Goal: Task Accomplishment & Management: Manage account settings

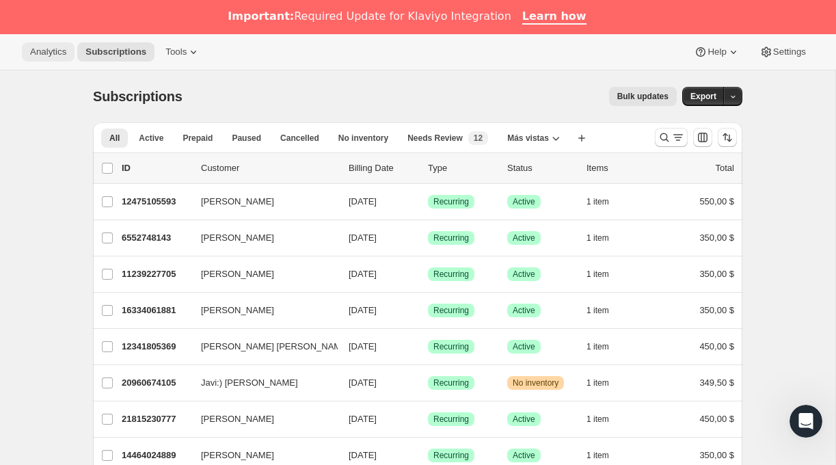
click at [62, 52] on span "Analytics" at bounding box center [48, 52] width 36 height 11
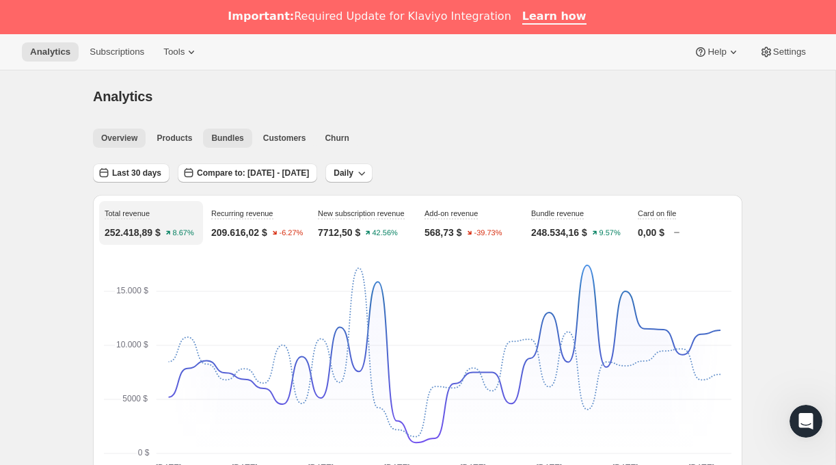
click at [234, 140] on span "Bundles" at bounding box center [227, 138] width 32 height 11
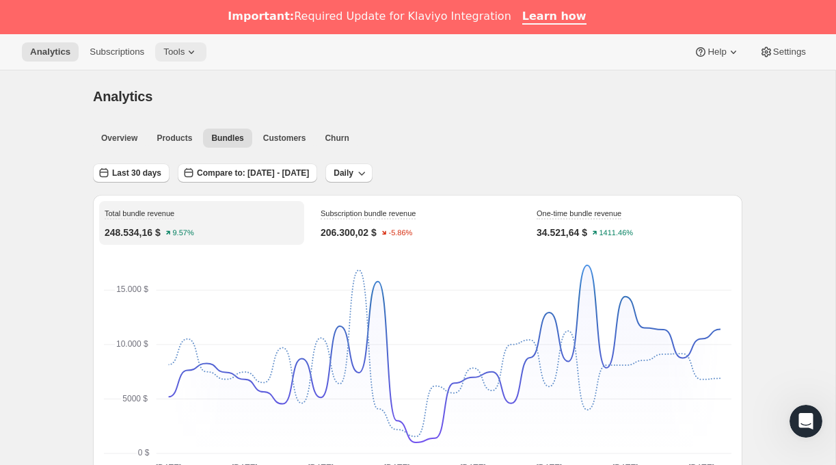
click at [194, 53] on icon at bounding box center [191, 52] width 5 height 3
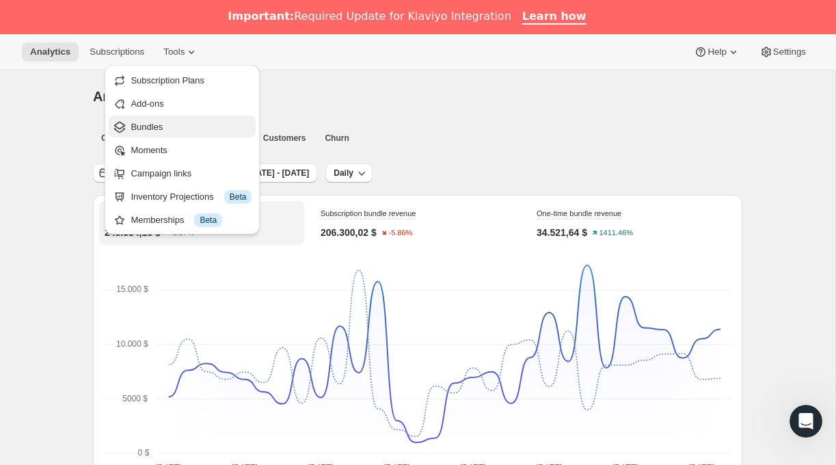
click at [167, 124] on span "Bundles" at bounding box center [191, 127] width 121 height 14
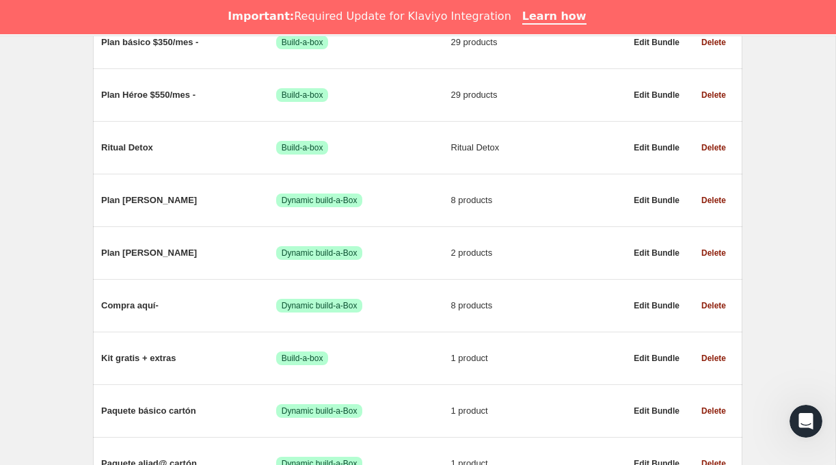
scroll to position [824, 0]
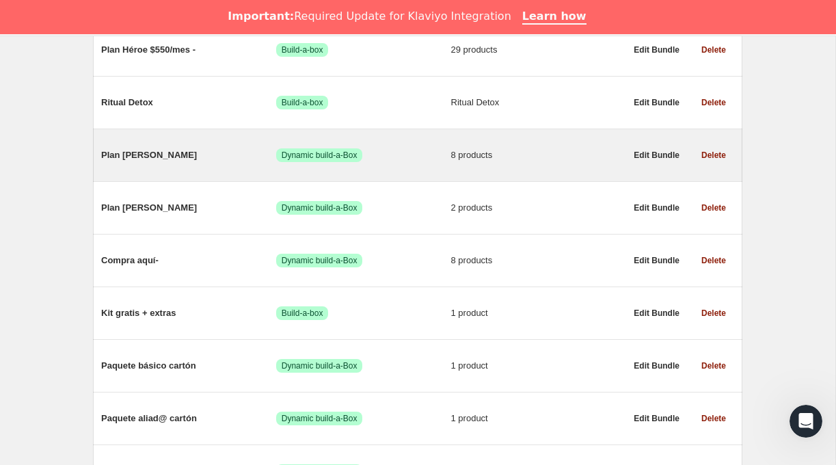
click at [173, 155] on span "Plan [PERSON_NAME]" at bounding box center [188, 155] width 175 height 14
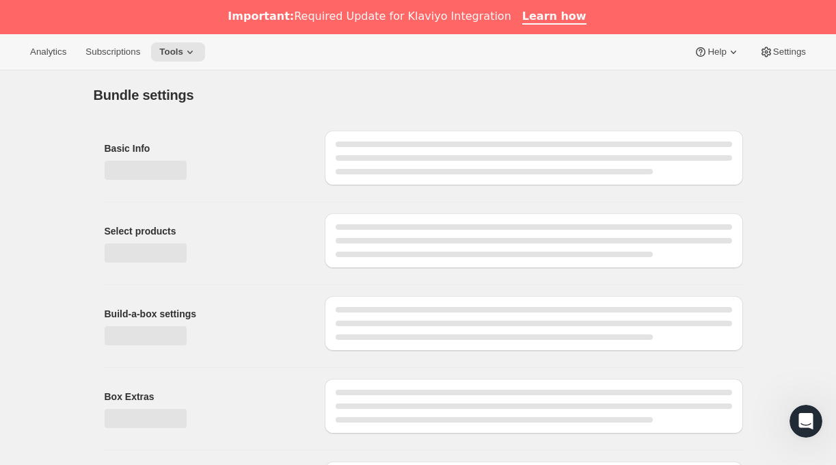
type input "Plan [PERSON_NAME]"
radio input "true"
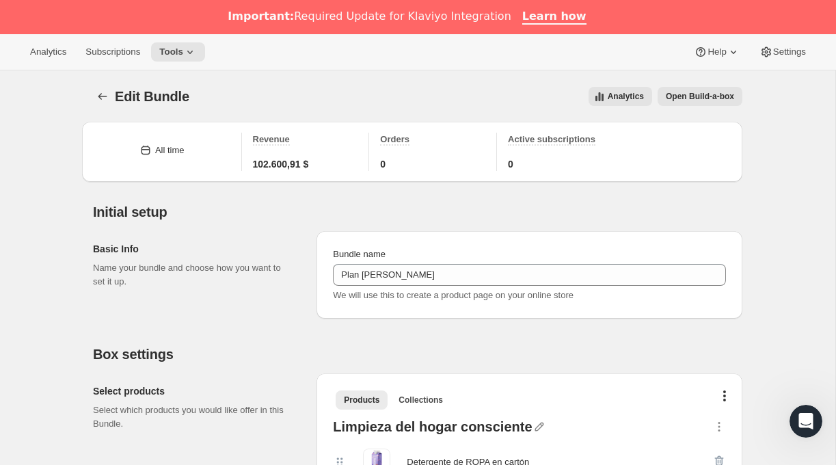
click at [629, 98] on span "Analytics" at bounding box center [626, 96] width 36 height 11
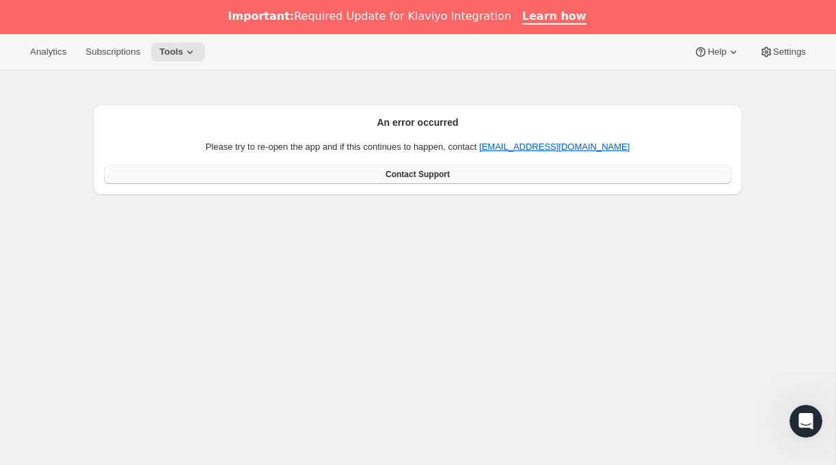
click at [362, 178] on link "Contact Support" at bounding box center [418, 174] width 628 height 19
drag, startPoint x: 616, startPoint y: 147, endPoint x: 516, endPoint y: 150, distance: 99.9
click at [516, 150] on p "Please try to re-open the app and if this continues to happen, contact support@…" at bounding box center [418, 147] width 628 height 14
copy link "[EMAIL_ADDRESS][DOMAIN_NAME]"
click at [175, 54] on span "Tools" at bounding box center [171, 52] width 24 height 11
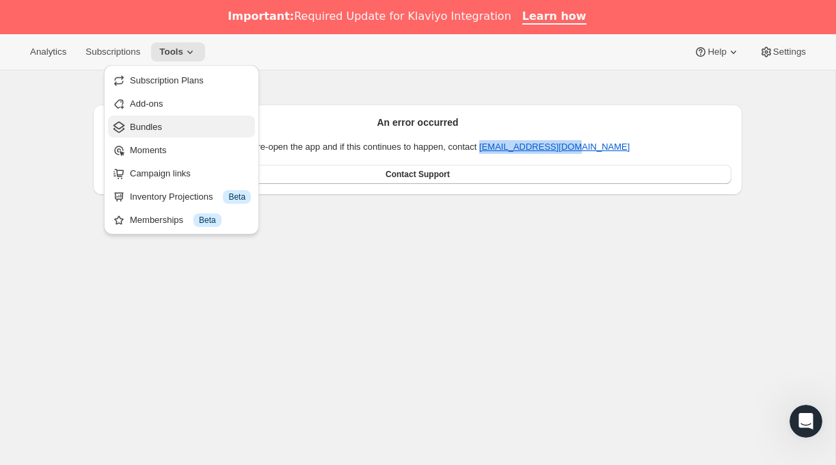
click at [148, 119] on button "Bundles" at bounding box center [181, 127] width 147 height 22
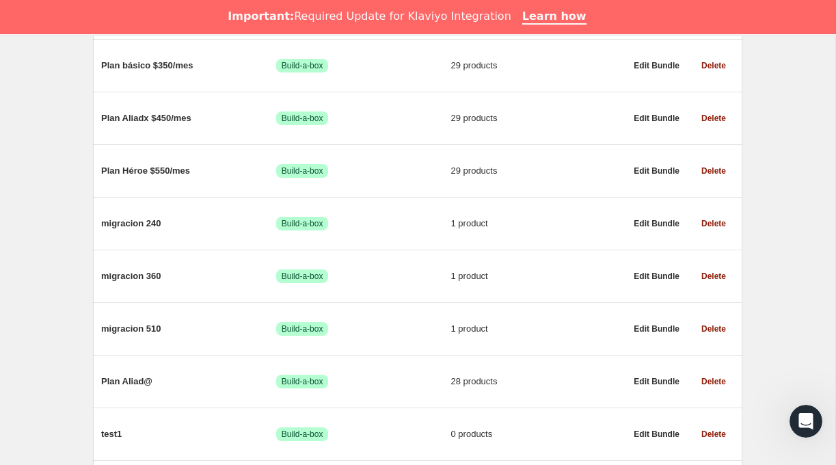
scroll to position [285, 0]
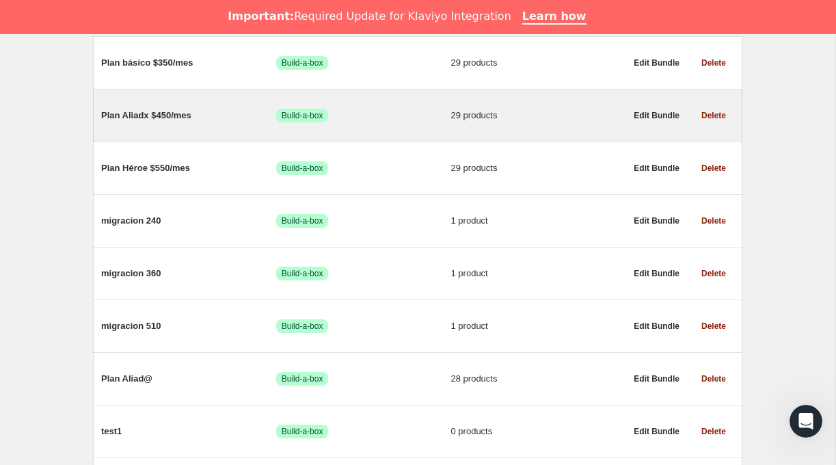
click at [150, 124] on div "Plan Aliadx $450/mes Logrado Build-a-box 29 products" at bounding box center [363, 116] width 525 height 36
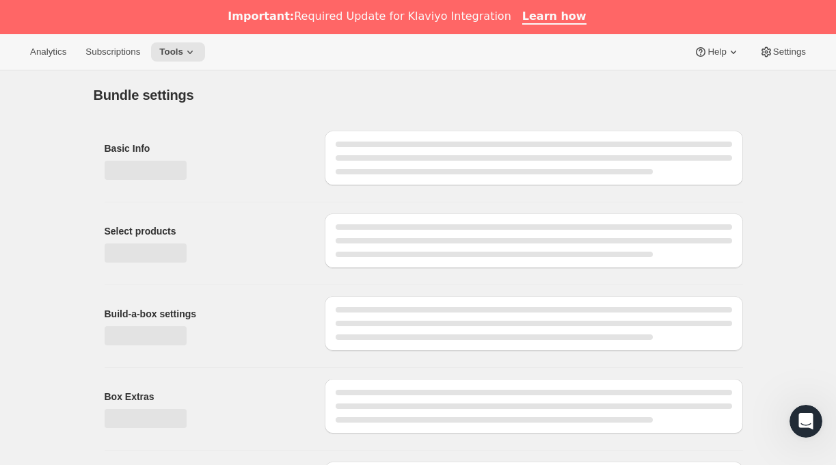
type input "Plan Aliadx $450/mes"
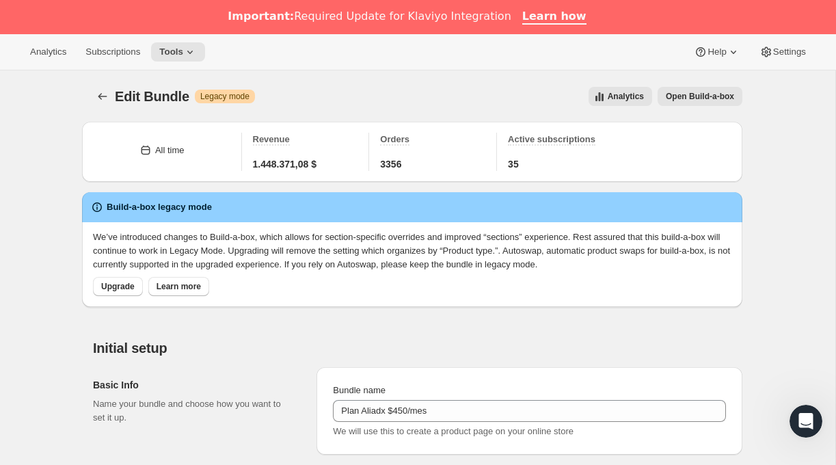
click at [605, 88] on button "Analytics" at bounding box center [621, 96] width 64 height 19
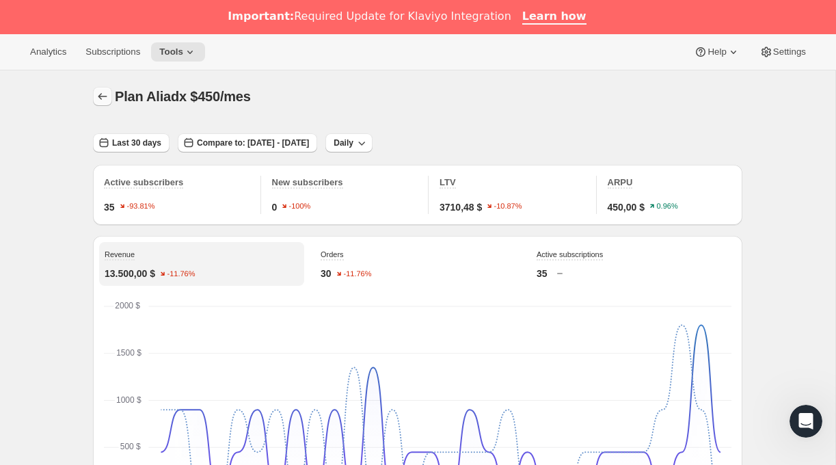
click at [103, 95] on icon "button" at bounding box center [103, 97] width 14 height 14
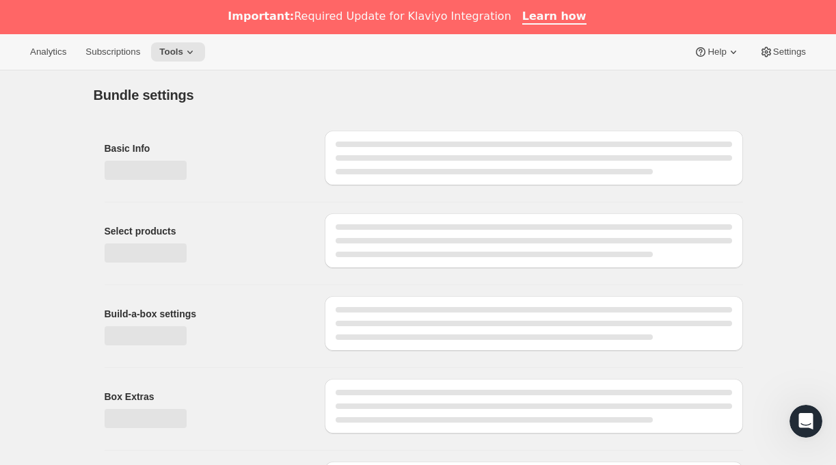
type input "Plan Aliadx $450/mes"
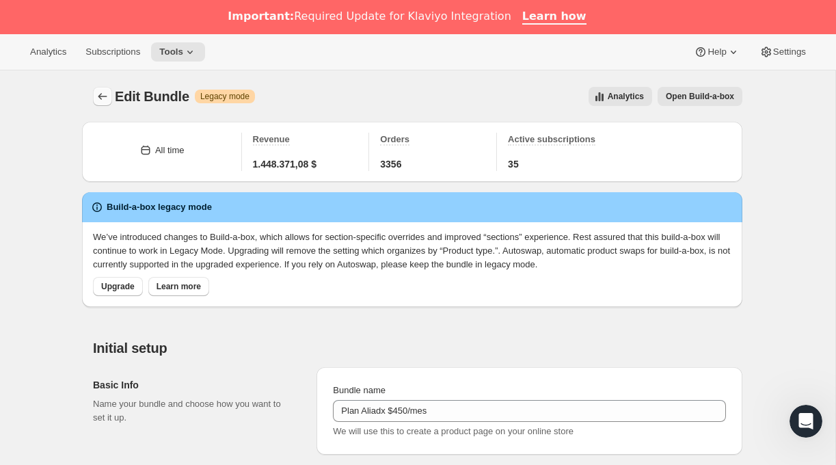
click at [105, 95] on icon "Bundles" at bounding box center [103, 97] width 14 height 14
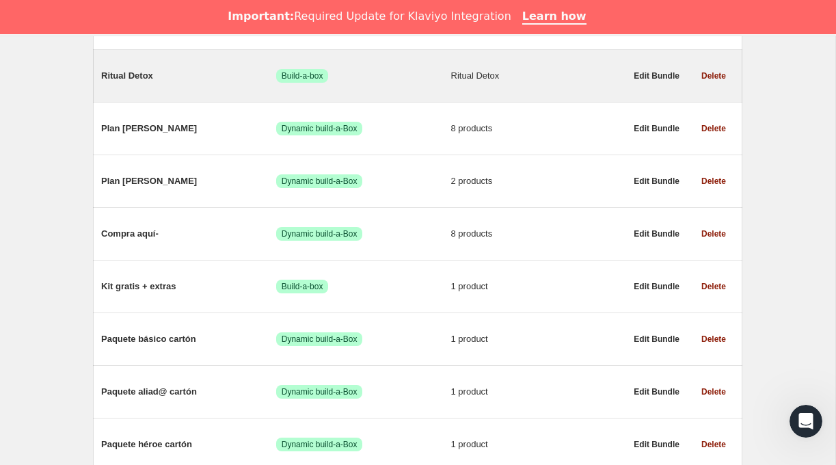
scroll to position [856, 0]
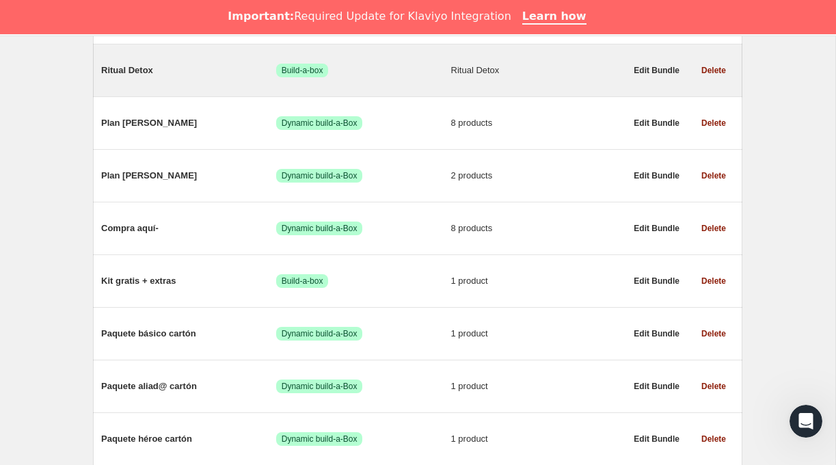
click at [170, 66] on div "Ritual Detox Logrado Build-a-box Ritual Detox" at bounding box center [363, 71] width 525 height 36
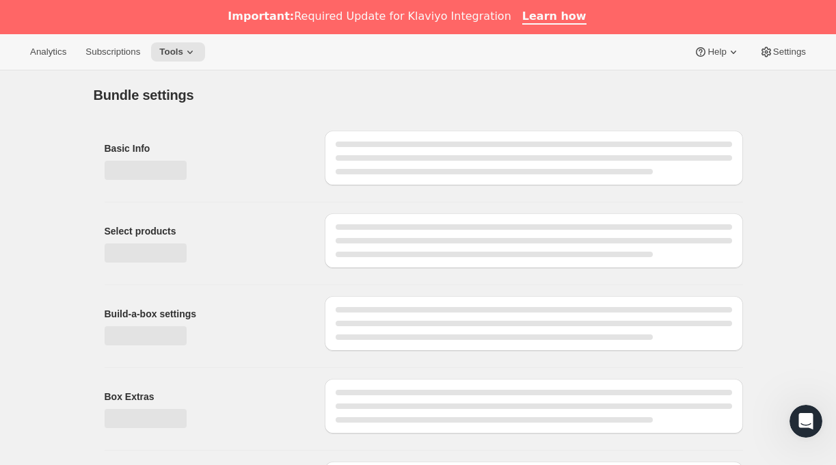
type input "Ritual Detox"
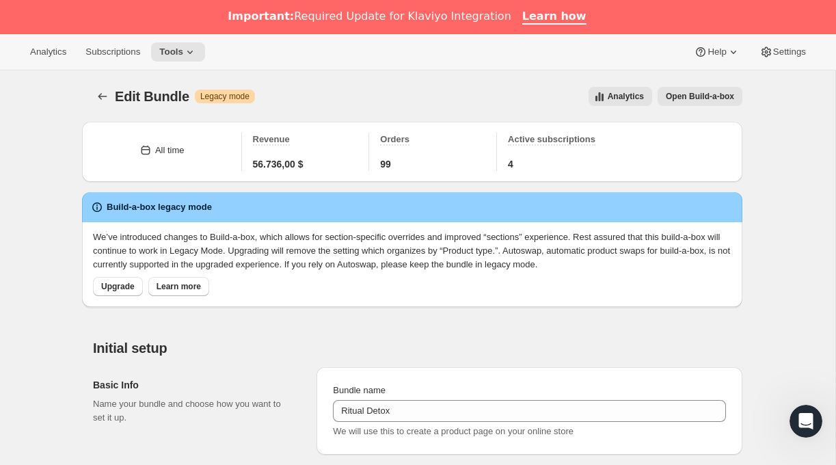
click at [614, 92] on span "Analytics" at bounding box center [626, 96] width 36 height 11
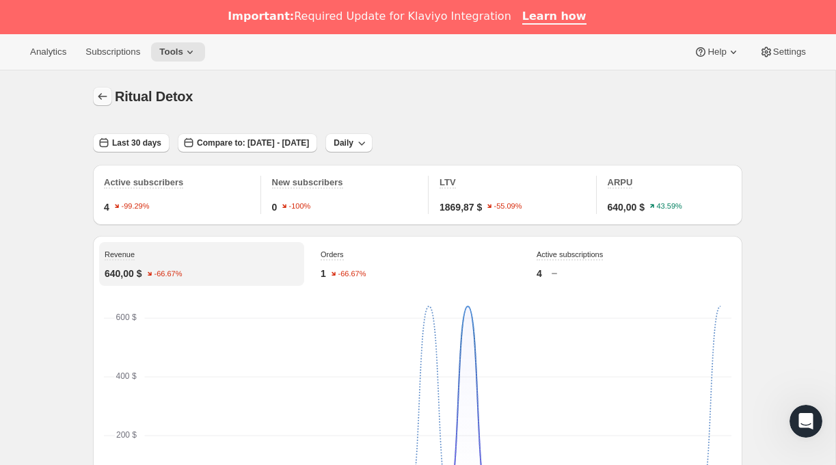
click at [101, 91] on icon "button" at bounding box center [103, 97] width 14 height 14
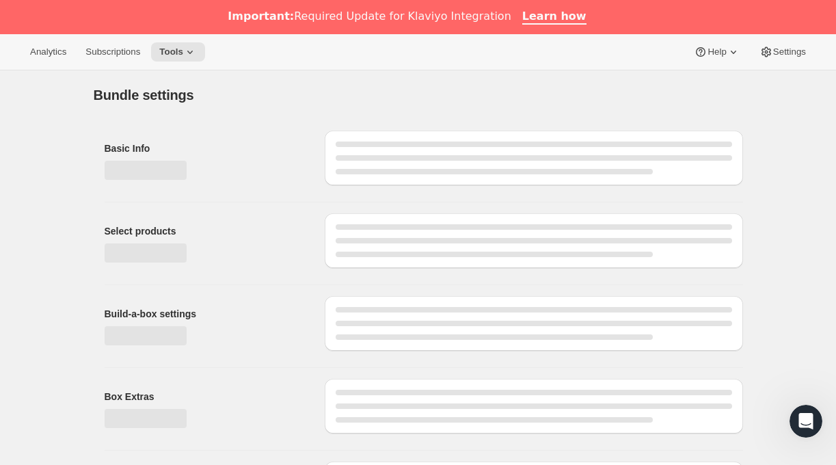
type input "Ritual Detox"
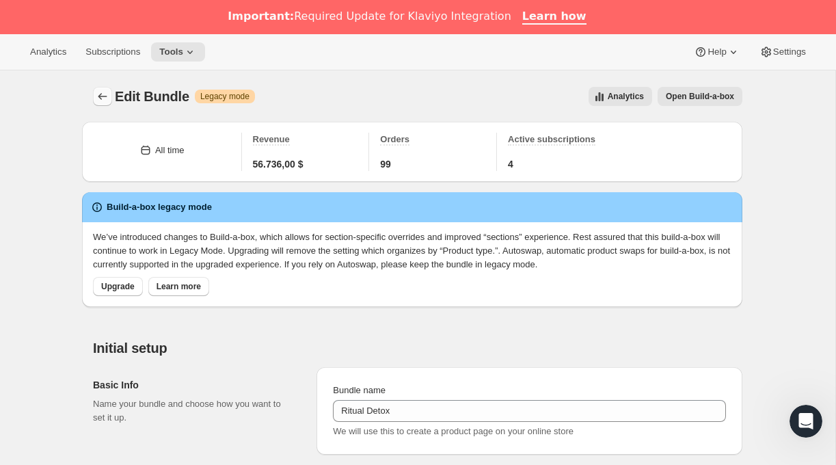
click at [102, 98] on icon "Bundles" at bounding box center [103, 97] width 14 height 14
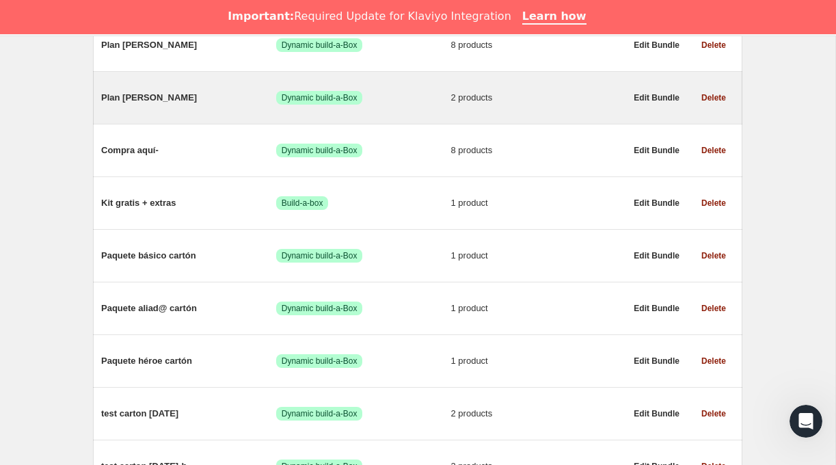
scroll to position [896, 0]
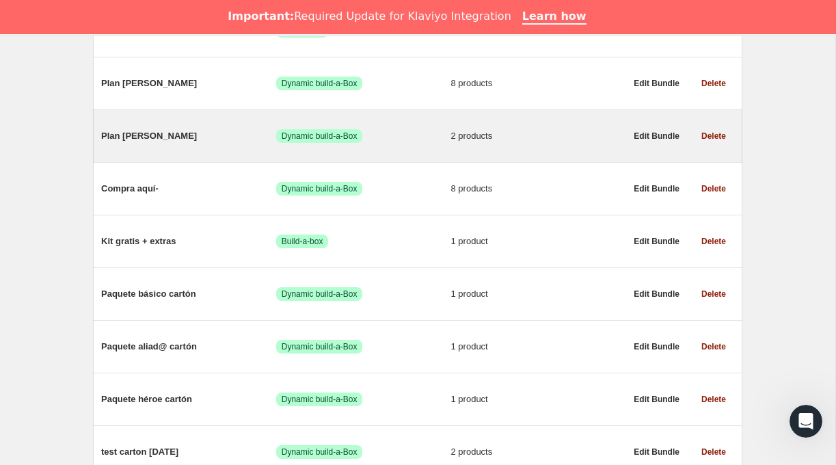
click at [183, 150] on div "Plan Granito Logrado Dynamic build-a-Box 2 products" at bounding box center [363, 136] width 525 height 36
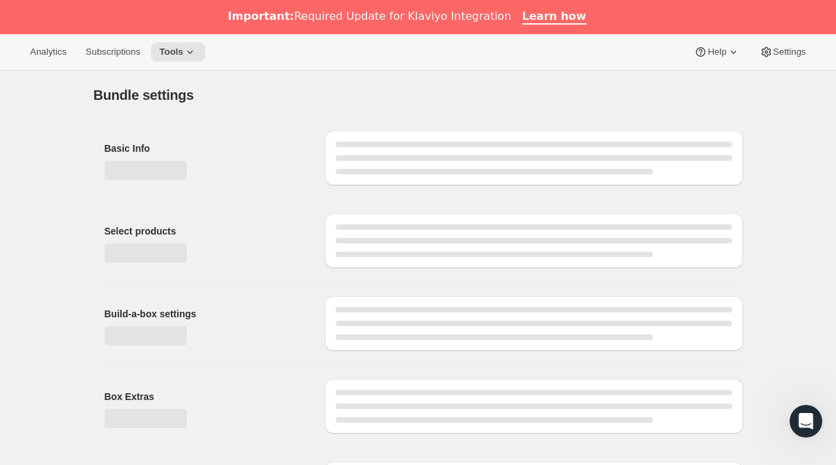
type input "Plan [PERSON_NAME]"
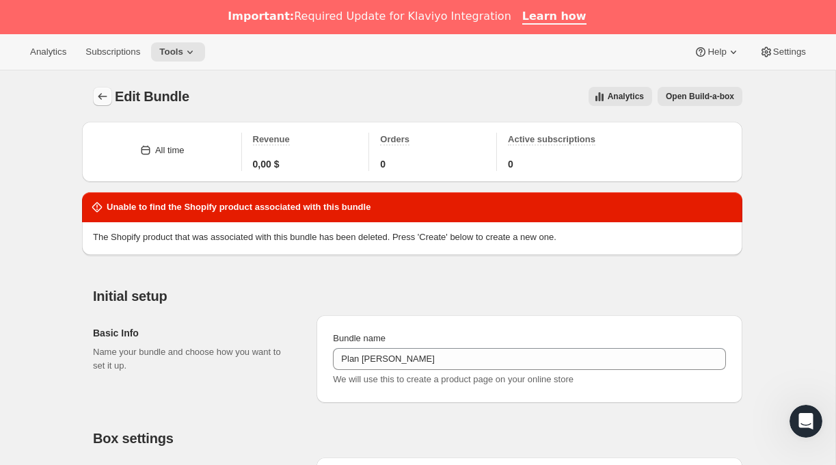
click at [102, 96] on icon "Bundles" at bounding box center [103, 97] width 14 height 14
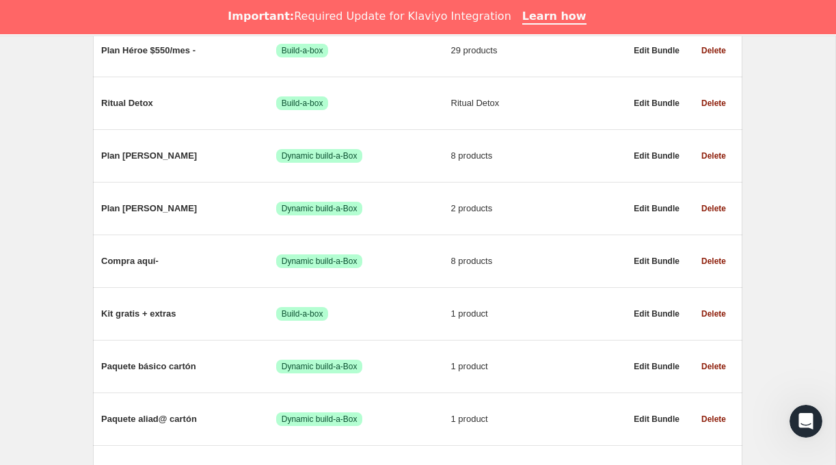
scroll to position [823, 0]
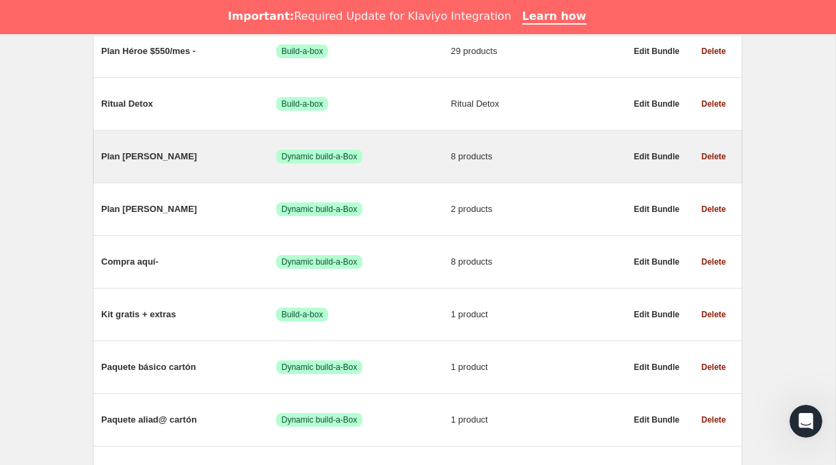
click at [196, 160] on span "Plan [PERSON_NAME]" at bounding box center [188, 157] width 175 height 14
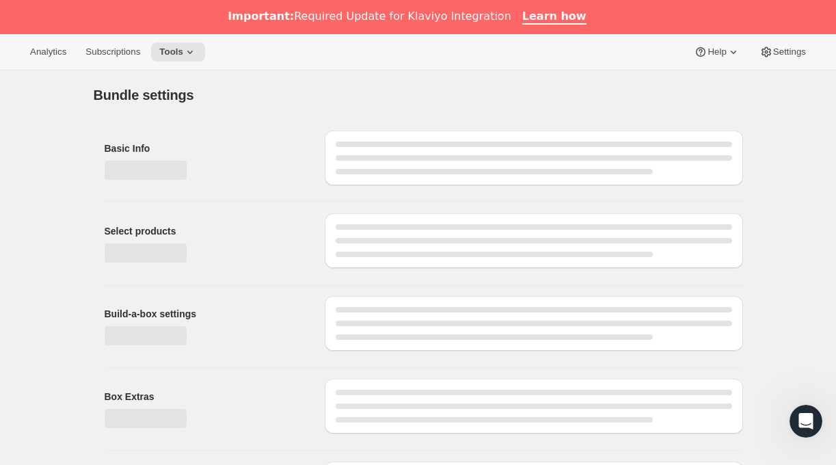
type input "Plan [PERSON_NAME]"
radio input "true"
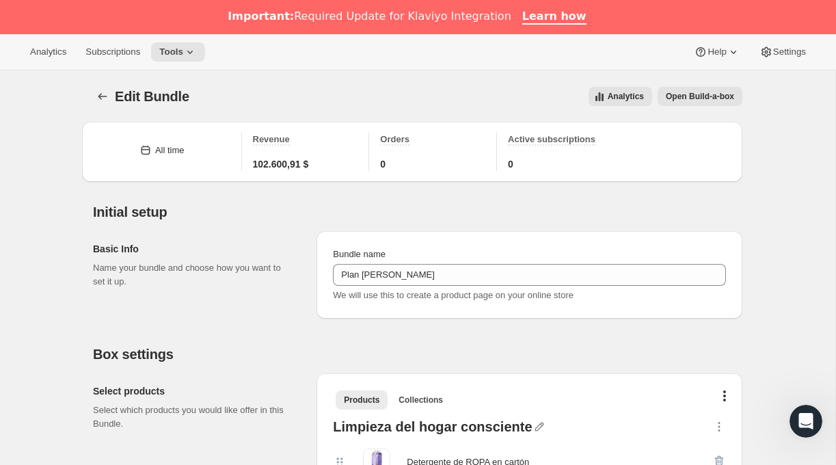
click at [617, 98] on span "Analytics" at bounding box center [626, 96] width 36 height 11
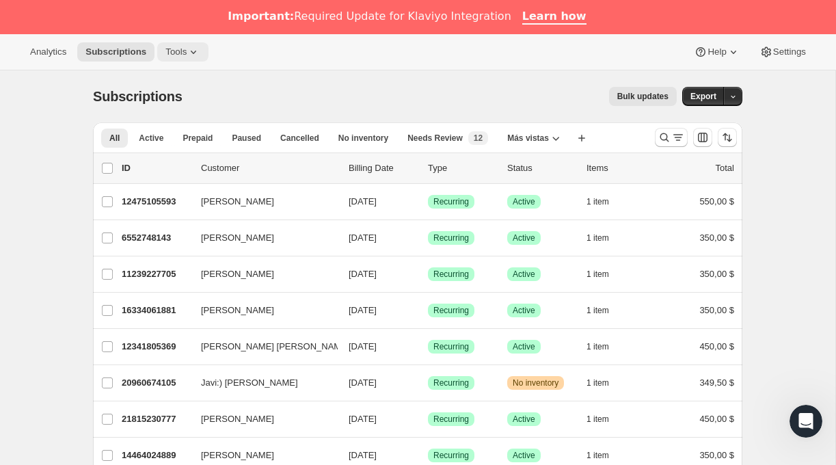
click at [179, 50] on span "Tools" at bounding box center [176, 52] width 21 height 11
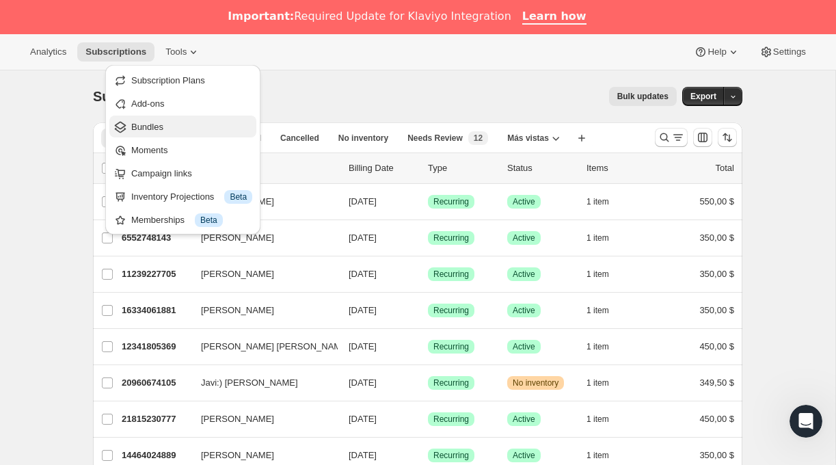
click at [155, 122] on span "Bundles" at bounding box center [147, 127] width 32 height 10
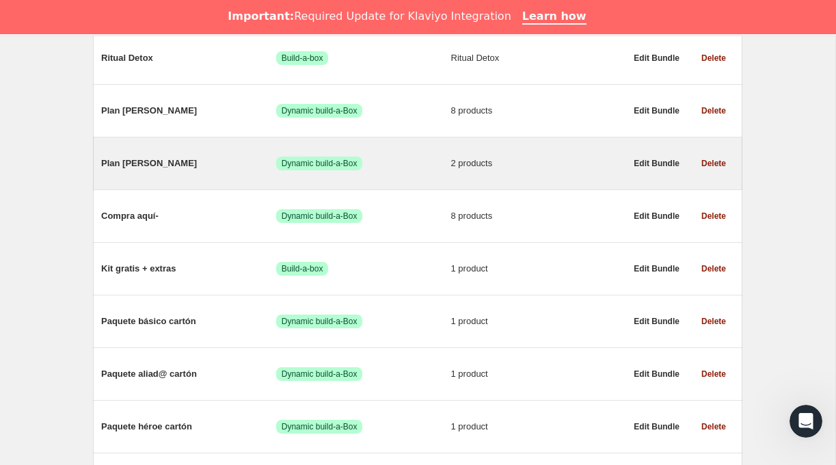
scroll to position [849, 0]
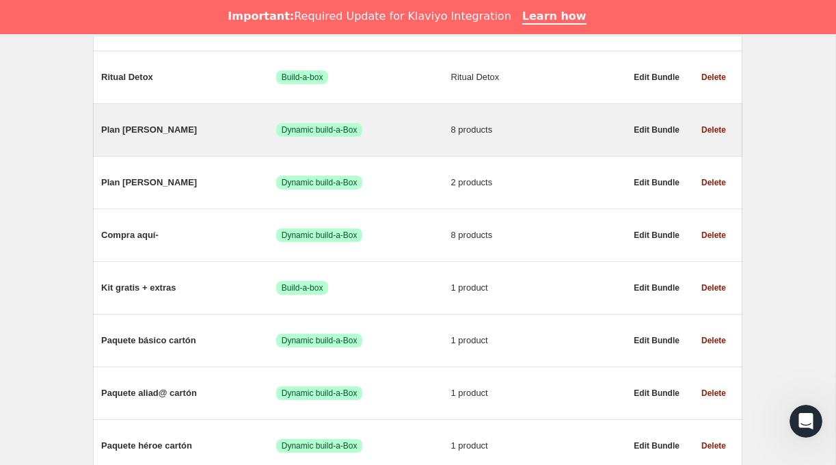
click at [176, 135] on span "Plan [PERSON_NAME]" at bounding box center [188, 130] width 175 height 14
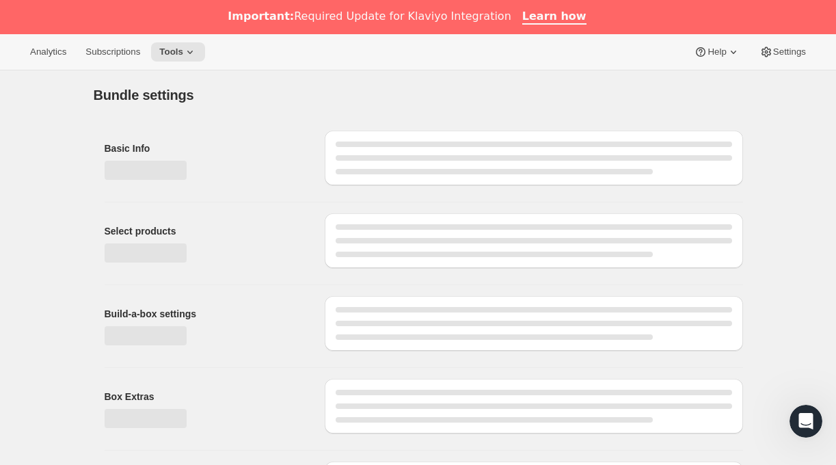
type input "Plan [PERSON_NAME]"
radio input "true"
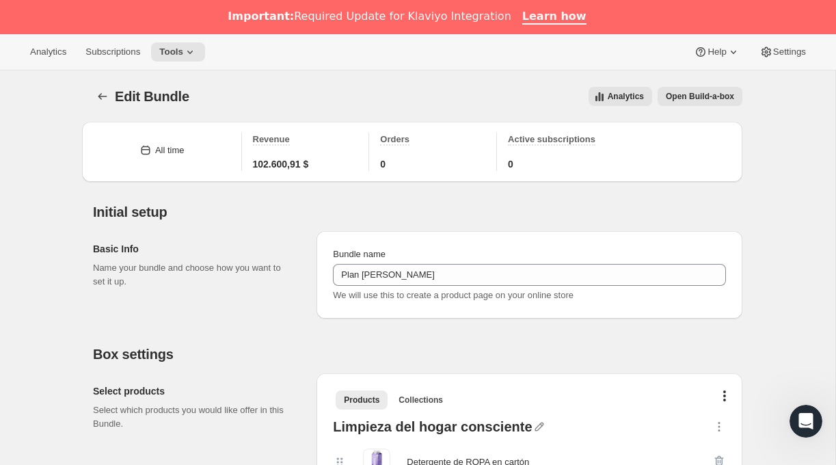
click at [618, 95] on span "Analytics" at bounding box center [626, 96] width 36 height 11
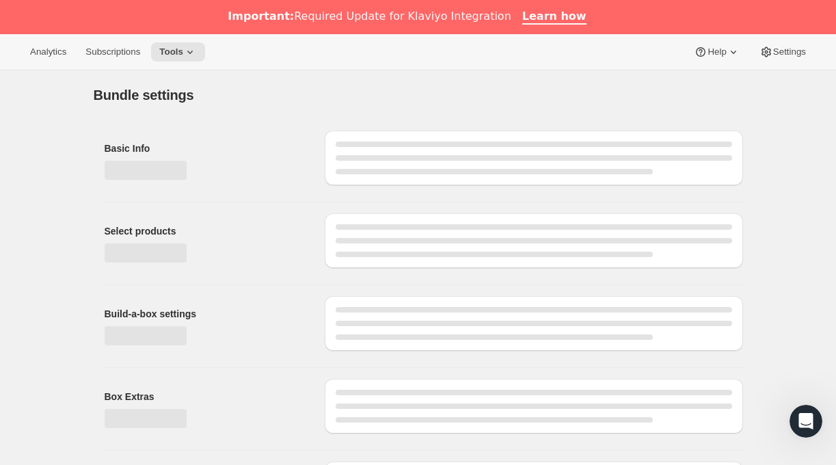
type input "Plan [PERSON_NAME]"
radio input "true"
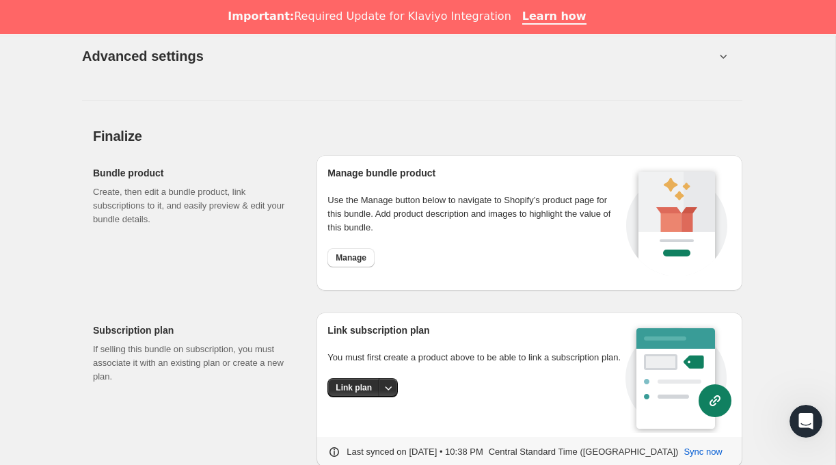
scroll to position [1679, 0]
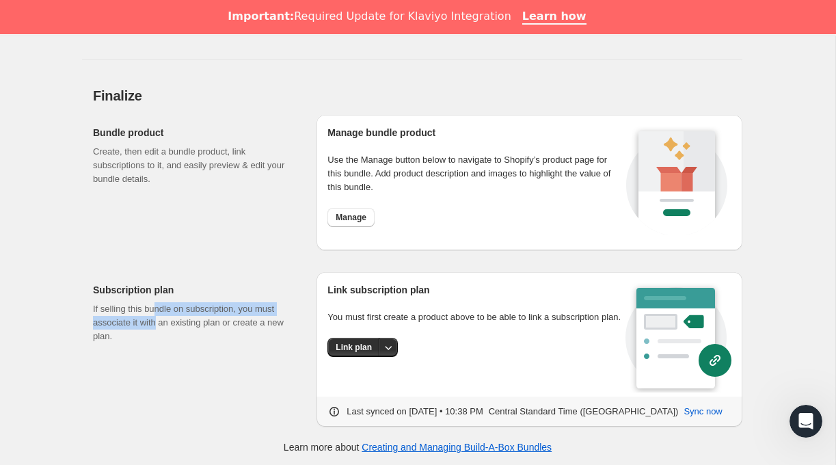
drag, startPoint x: 159, startPoint y: 304, endPoint x: 160, endPoint y: 340, distance: 35.6
click at [160, 335] on p "If selling this bundle on subscription, you must associate it with an existing …" at bounding box center [194, 322] width 202 height 41
click at [160, 340] on p "If selling this bundle on subscription, you must associate it with an existing …" at bounding box center [194, 322] width 202 height 41
